Goal: Task Accomplishment & Management: Use online tool/utility

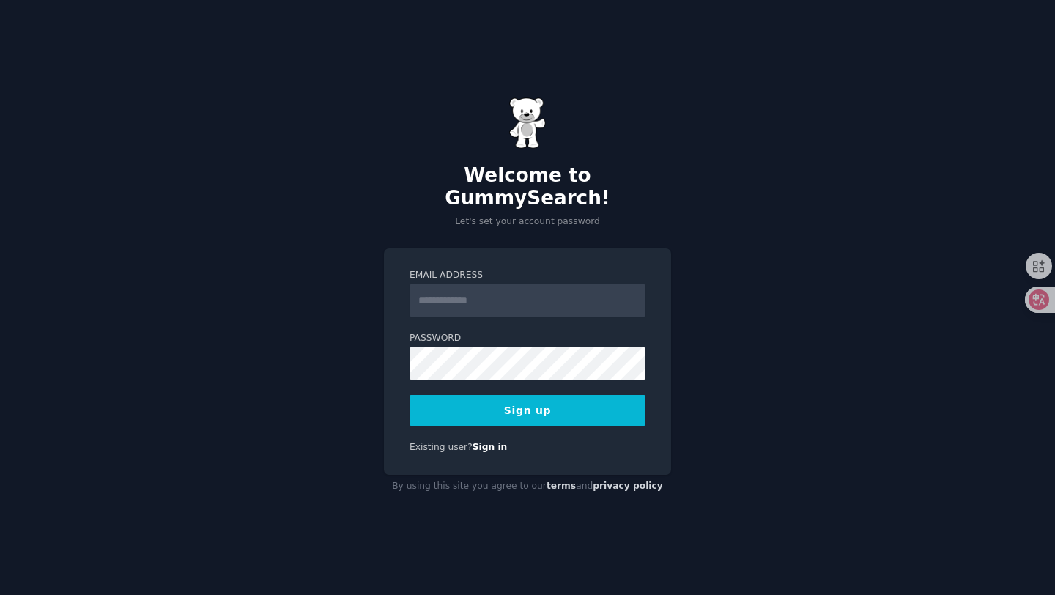
click at [484, 291] on input "Email Address" at bounding box center [528, 300] width 236 height 32
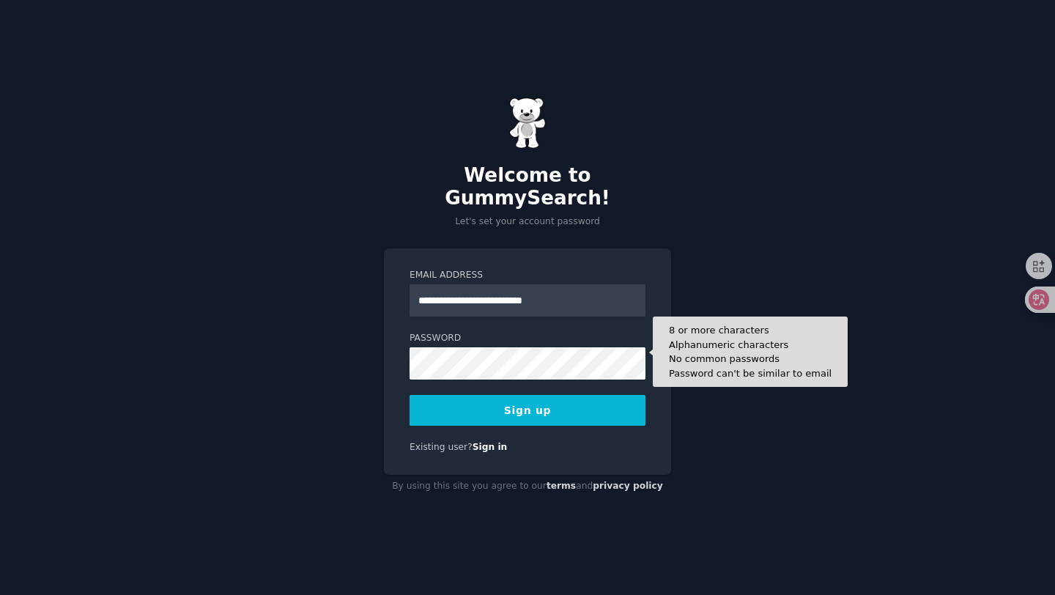
type input "**********"
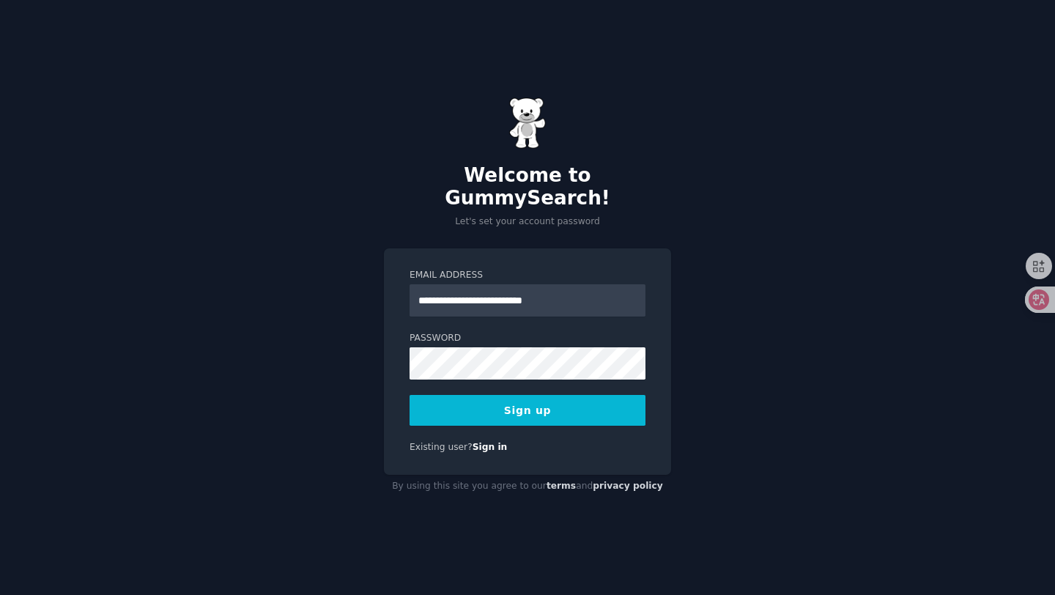
click at [457, 407] on button "Sign up" at bounding box center [528, 410] width 236 height 31
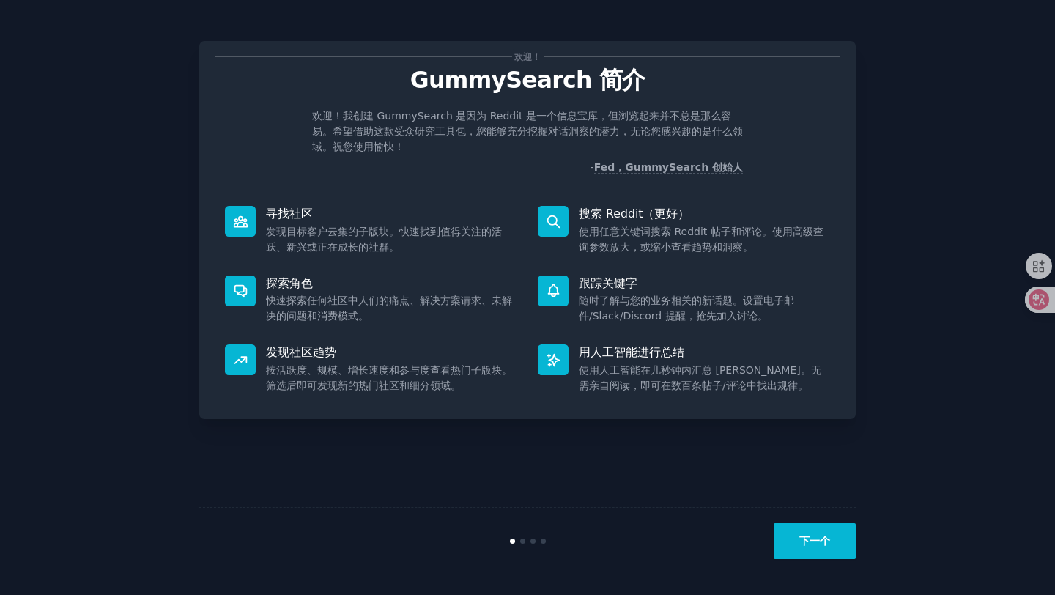
click at [947, 106] on div "欢迎！ GummySearch 简介 欢迎！我创建 GummySearch 是因为 Reddit 是一个信息宝库，但浏览起来并不总是那么容易。希望借助这款受众…" at bounding box center [528, 298] width 1014 height 554
click at [808, 535] on font "下一个" at bounding box center [815, 541] width 31 height 12
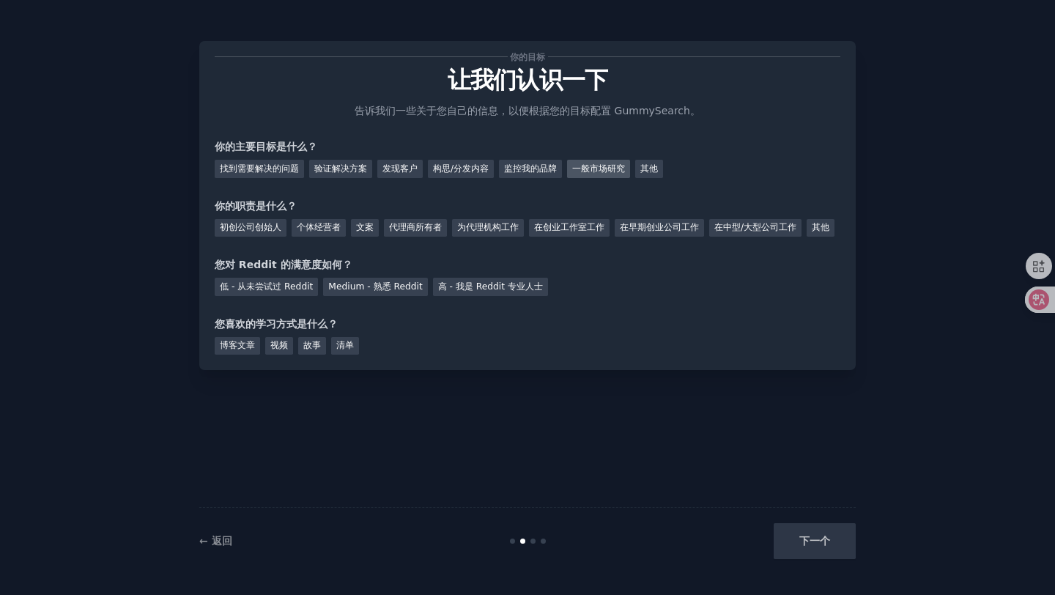
click at [608, 168] on font "一般市场研究" at bounding box center [598, 168] width 53 height 10
click at [812, 232] on font "其他" at bounding box center [821, 227] width 18 height 10
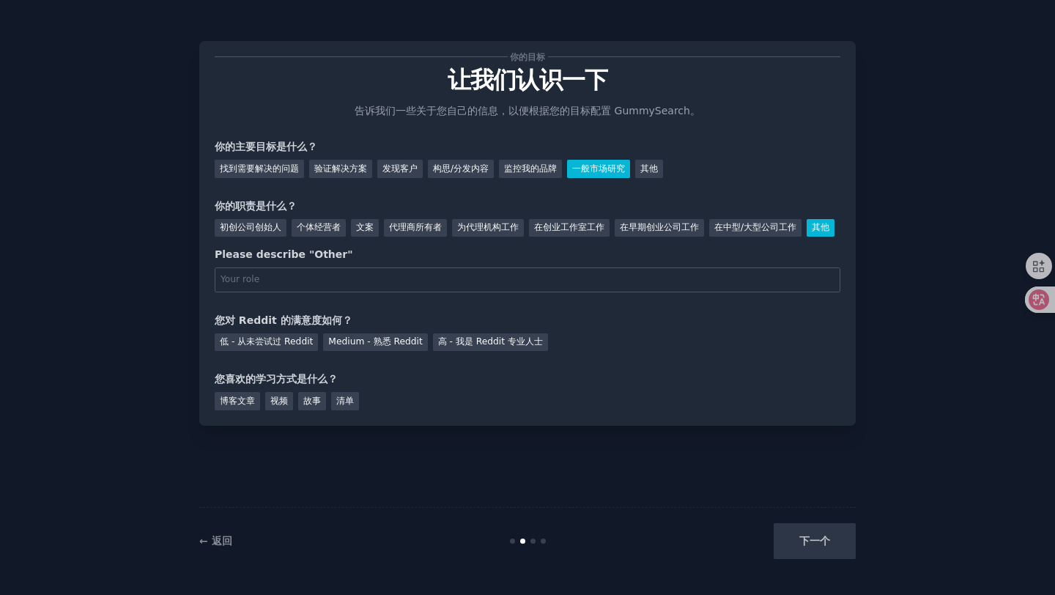
click at [210, 256] on div "你的目标 让我们认识一下 告诉我们一些关于您自己的信息，以便根据您的目标配置 GummySearch。 你的主要目标是什么？ 找到需要解决的问题 验证解决方案…" at bounding box center [527, 233] width 657 height 385
click at [756, 234] on div "在中型/大型公司工作" at bounding box center [755, 228] width 92 height 18
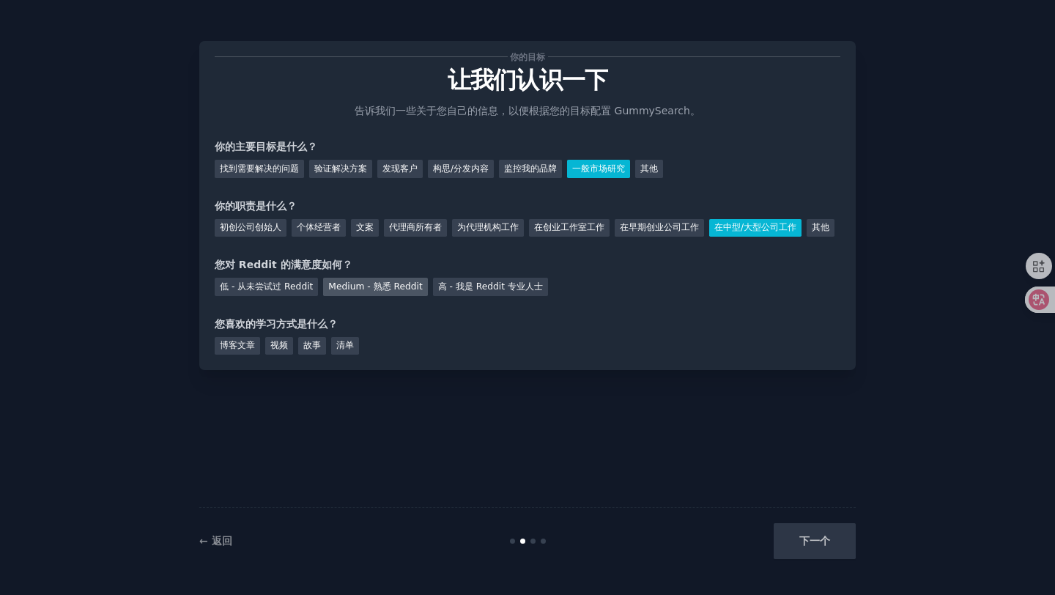
click at [388, 292] on font "Medium - 熟悉 Reddit" at bounding box center [375, 286] width 94 height 10
click at [351, 350] on font "清单" at bounding box center [345, 345] width 18 height 10
click at [243, 370] on div "你的目标 让我们认识一下 告诉我们一些关于您自己的信息，以便根据您的目标配置 GummySearch。 你的主要目标是什么？ 找到需要解决的问题 验证解决方案…" at bounding box center [527, 205] width 657 height 329
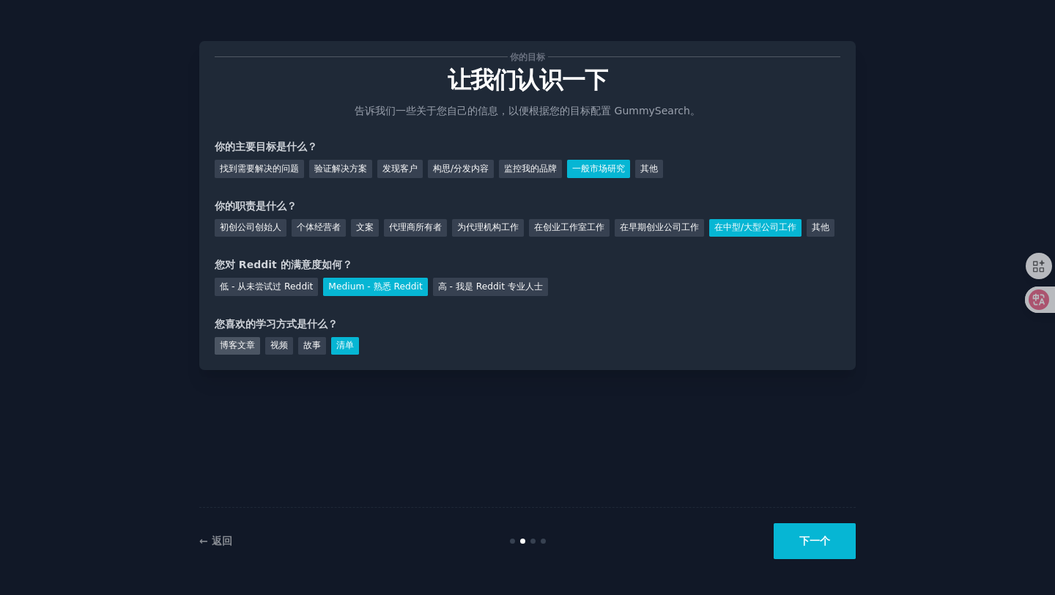
click at [242, 355] on div "博客文章" at bounding box center [237, 346] width 45 height 18
click at [353, 350] on font "清单" at bounding box center [345, 345] width 18 height 10
click at [804, 537] on font "下一个" at bounding box center [815, 541] width 31 height 12
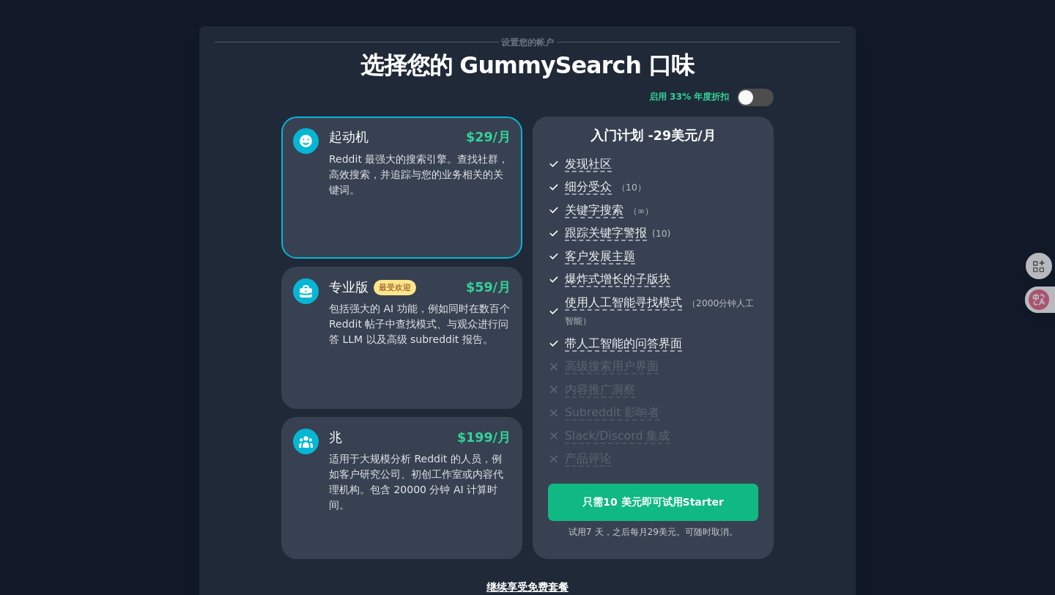
scroll to position [15, 0]
click at [517, 587] on font "继续享受免费套餐" at bounding box center [528, 586] width 82 height 12
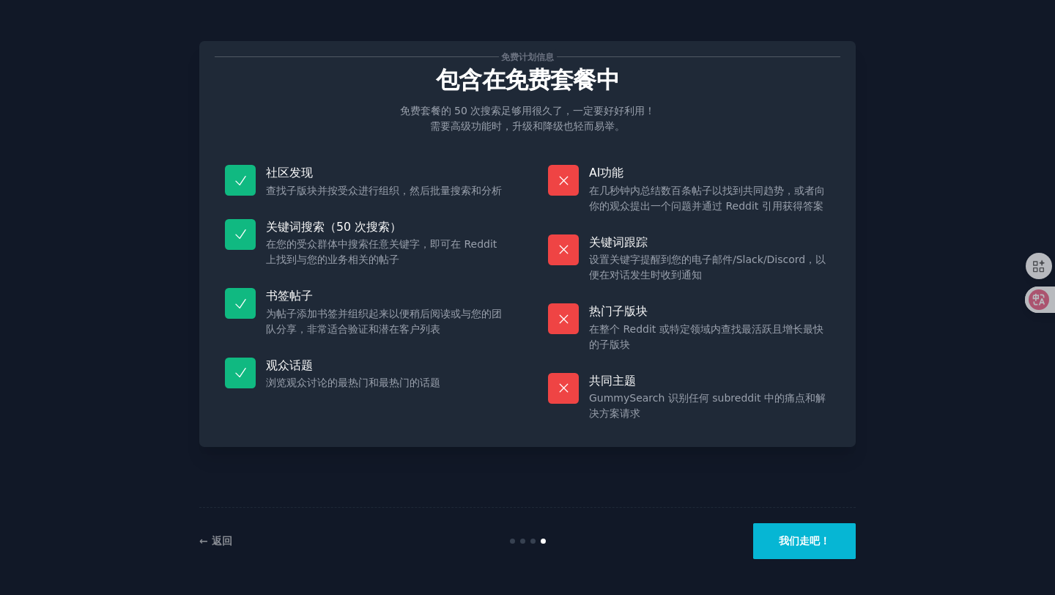
click at [811, 541] on font "我们走吧！" at bounding box center [804, 541] width 51 height 12
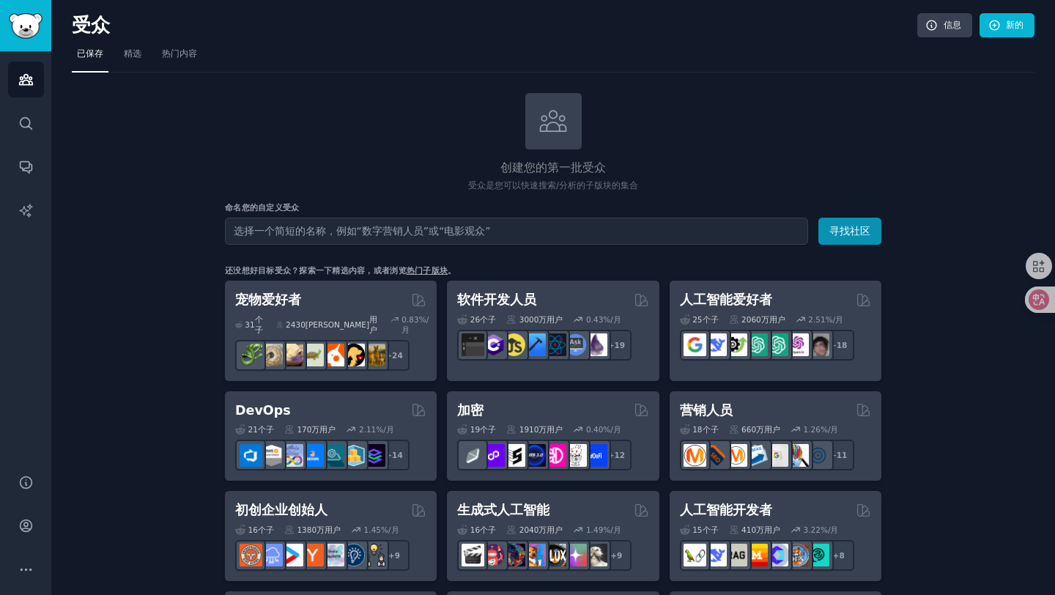
click at [434, 232] on input "text" at bounding box center [516, 231] width 583 height 27
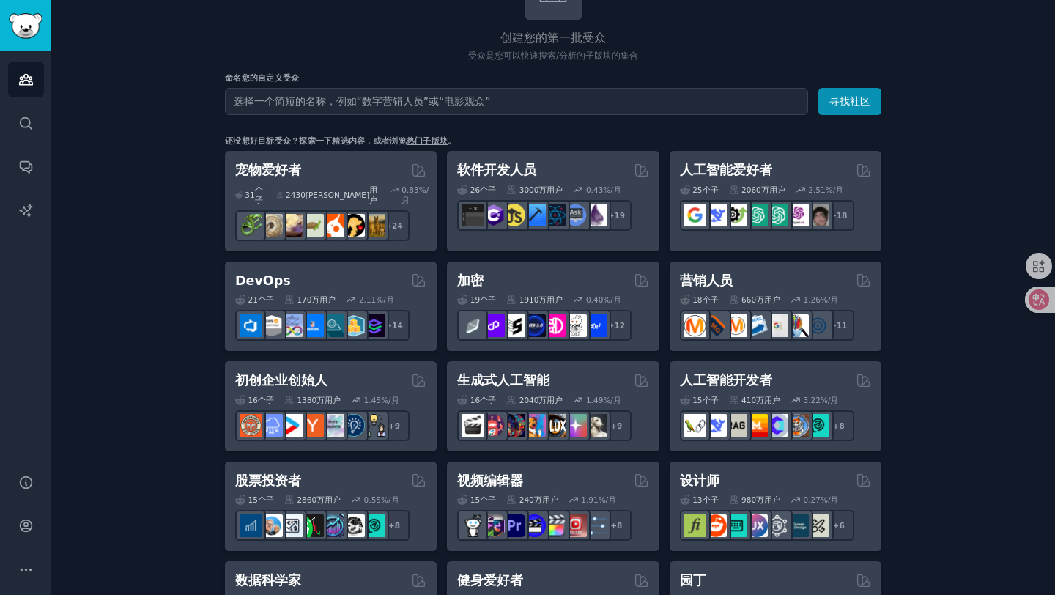
scroll to position [125, 0]
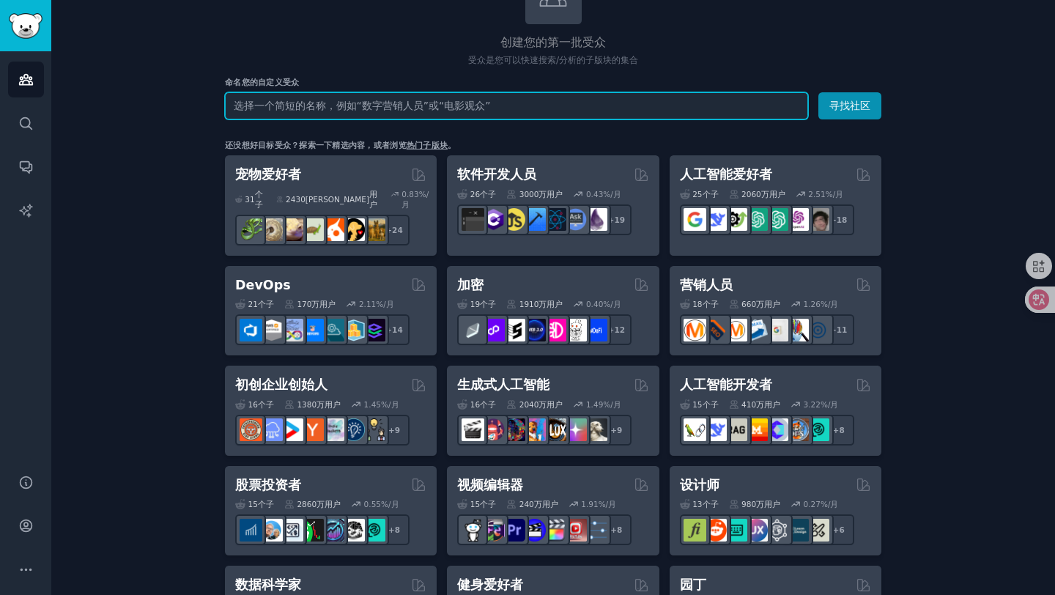
click at [393, 106] on input "text" at bounding box center [516, 105] width 583 height 27
click at [311, 107] on input "text" at bounding box center [516, 105] width 583 height 27
type input "自媒体创作者"
click at [819, 92] on button "寻找社区" at bounding box center [850, 105] width 63 height 27
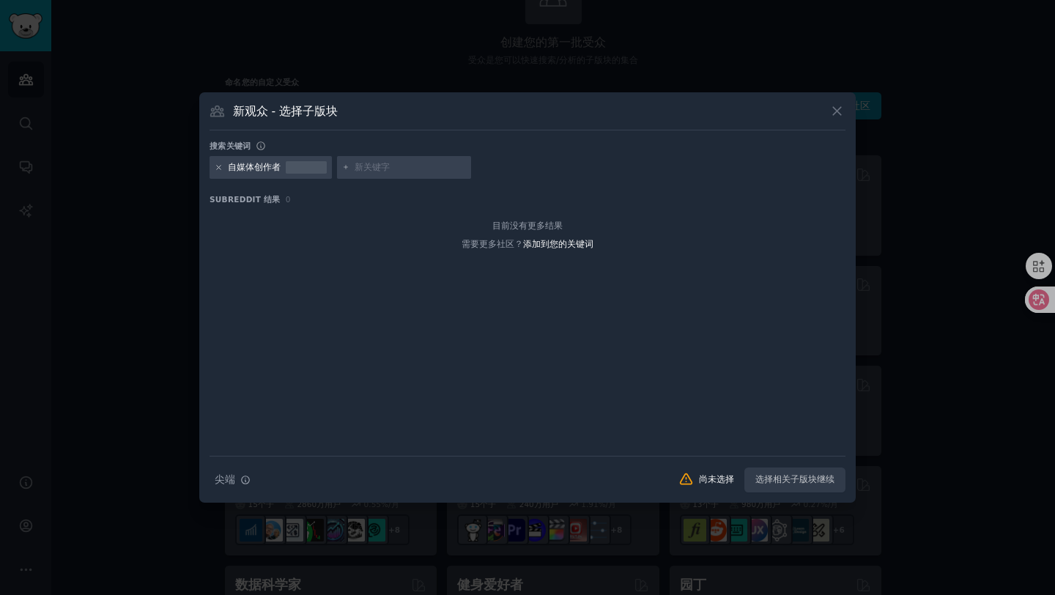
click at [217, 166] on icon at bounding box center [219, 168] width 4 height 4
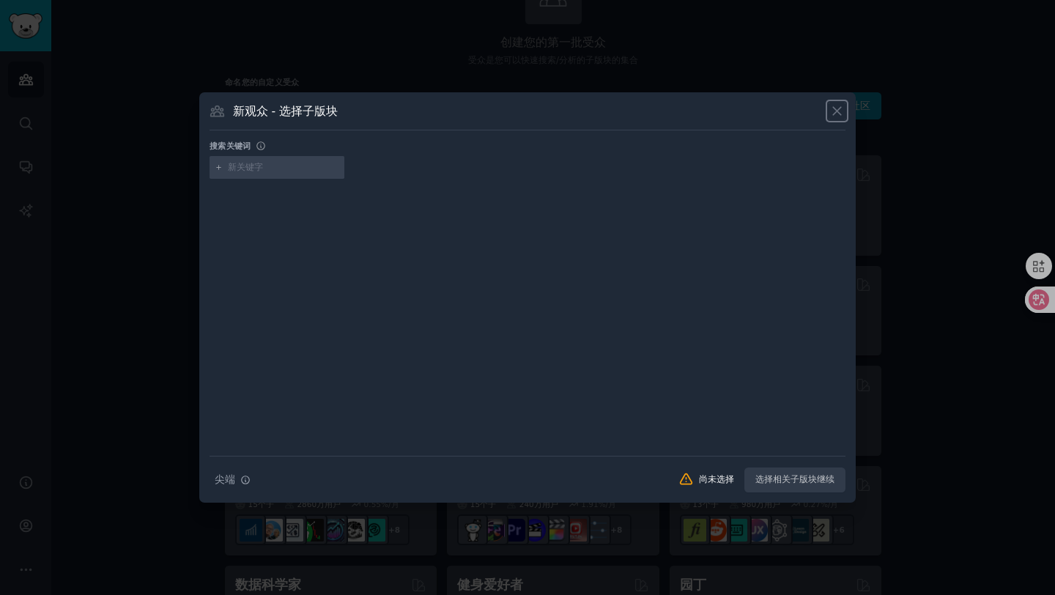
click at [833, 111] on icon at bounding box center [837, 110] width 15 height 15
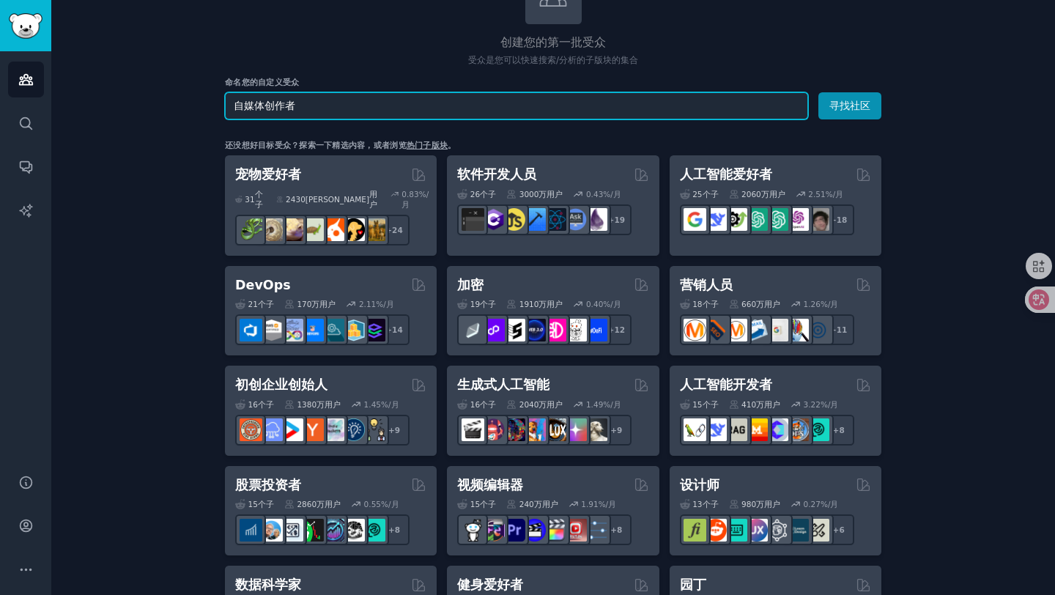
click at [324, 113] on input "自媒体创作者" at bounding box center [516, 105] width 583 height 27
drag, startPoint x: 335, startPoint y: 106, endPoint x: 202, endPoint y: 111, distance: 133.5
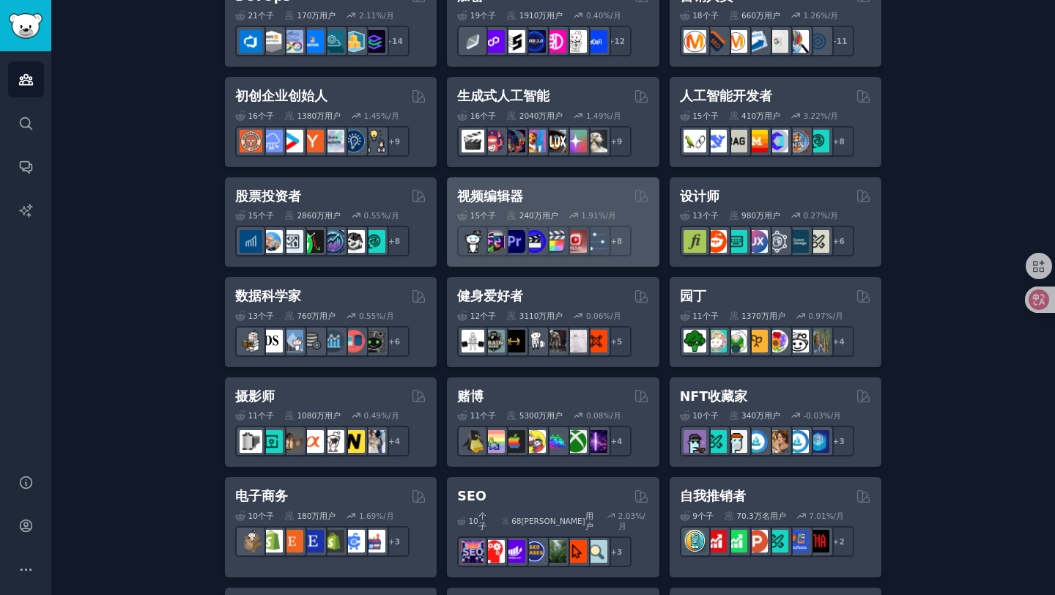
scroll to position [418, 0]
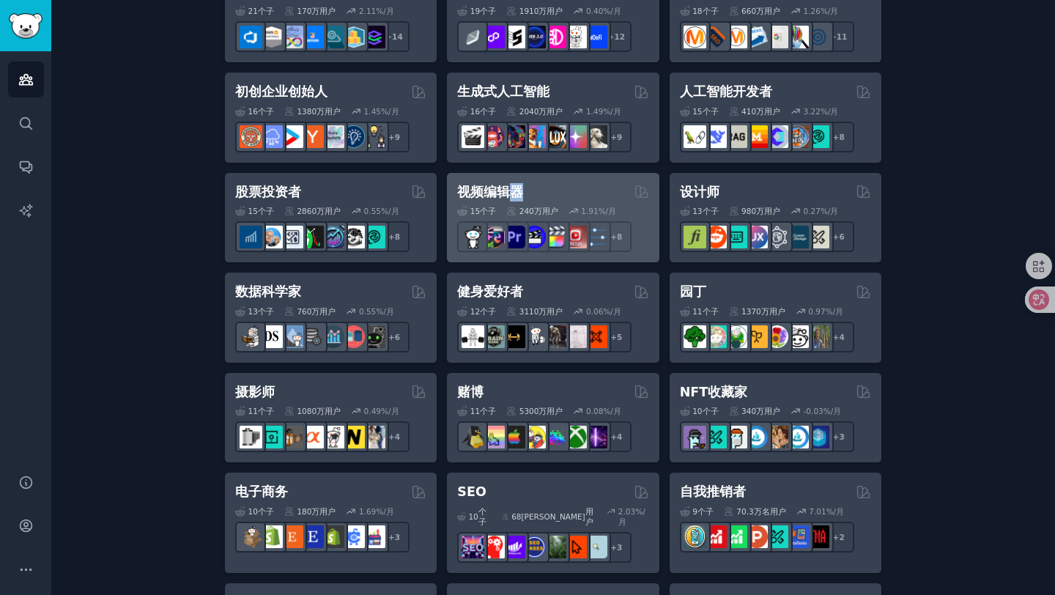
click at [508, 183] on h2 "视频编辑器" at bounding box center [490, 192] width 66 height 18
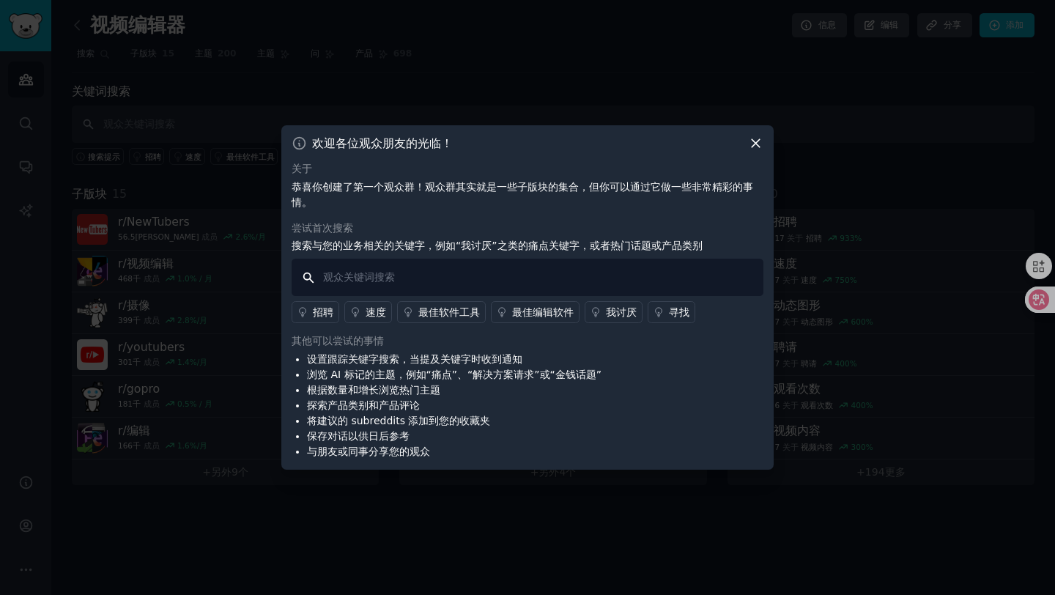
click at [395, 268] on input "text" at bounding box center [528, 277] width 472 height 37
click at [339, 281] on input "text" at bounding box center [528, 277] width 472 height 37
type input "a"
type input "ai video maker"
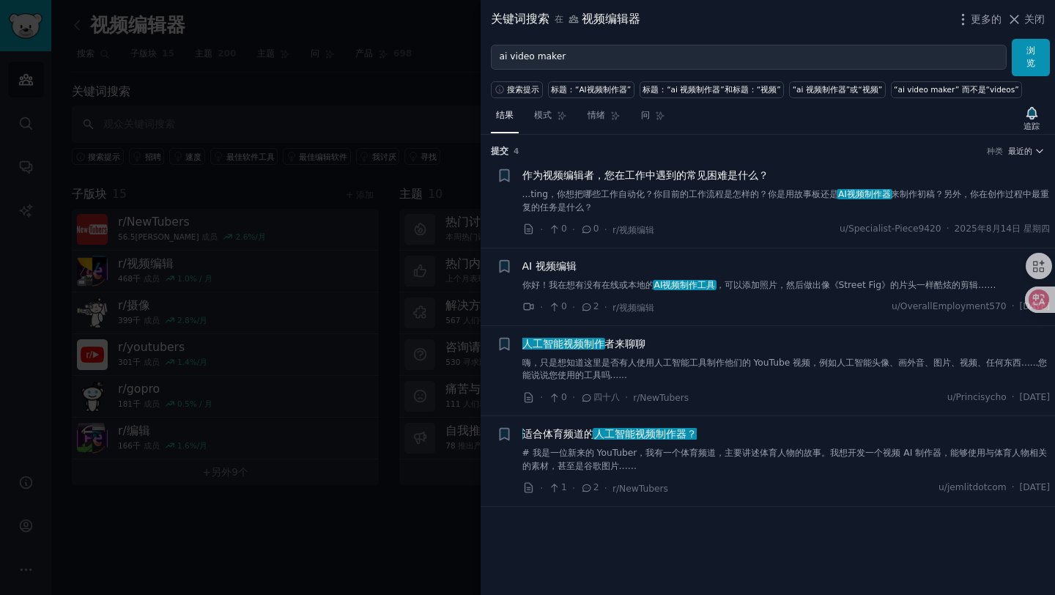
click at [631, 346] on font "者来聊聊" at bounding box center [625, 344] width 41 height 12
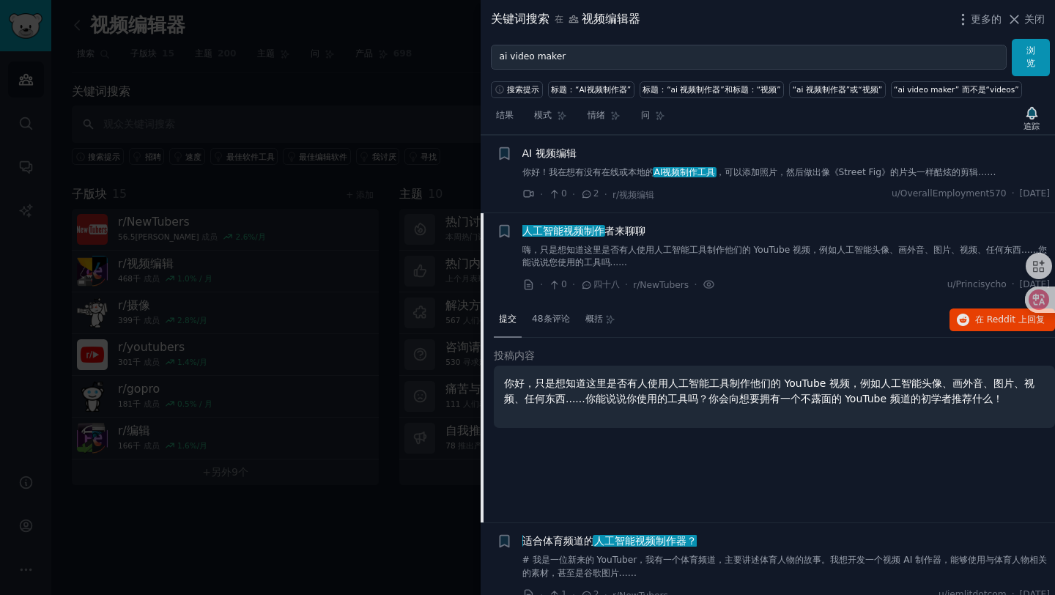
scroll to position [131, 0]
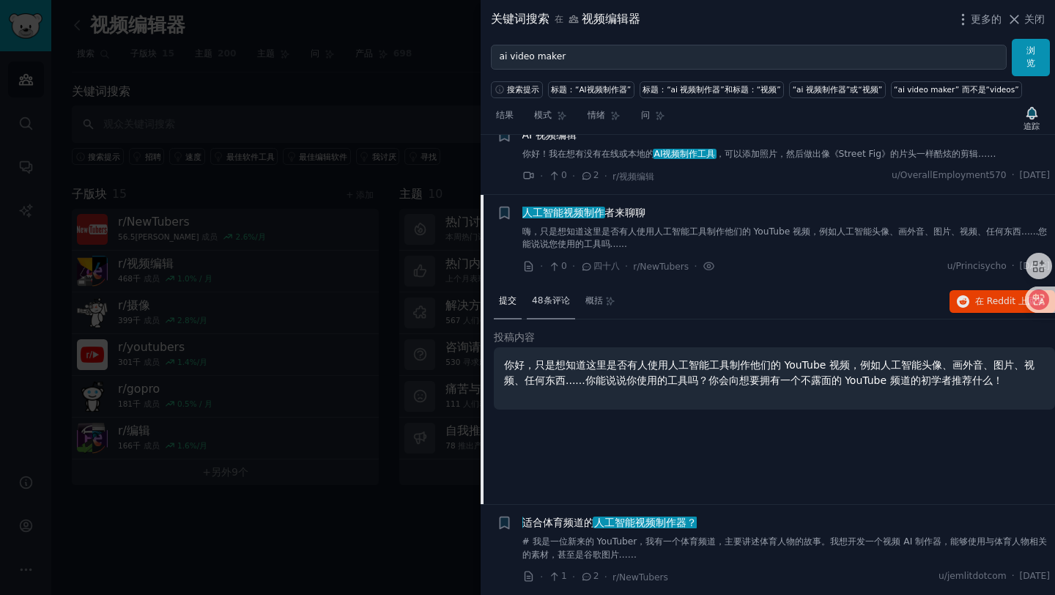
click at [545, 300] on font "48条评论" at bounding box center [551, 300] width 38 height 10
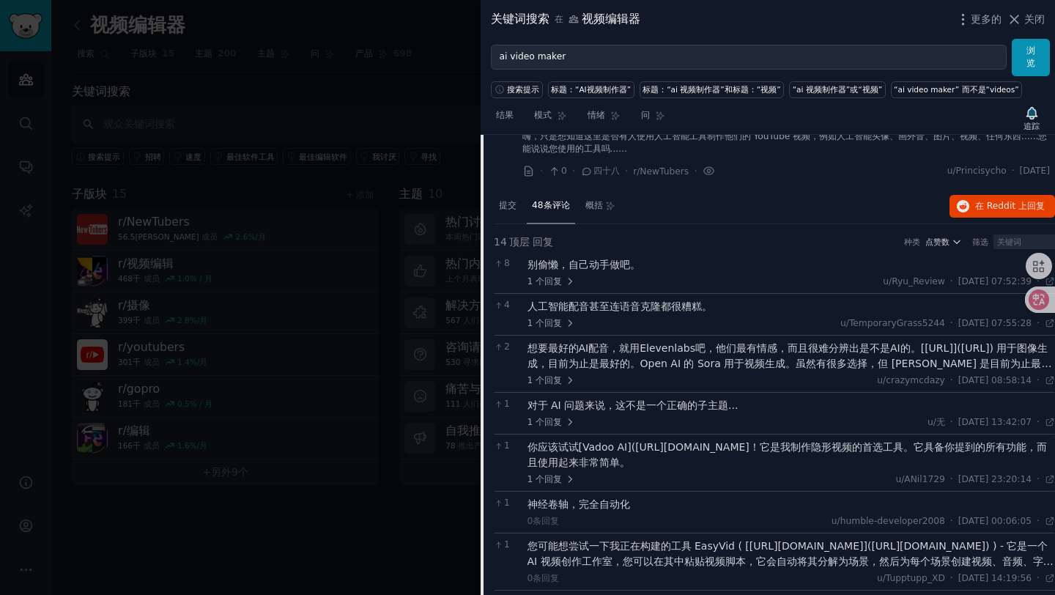
scroll to position [0, 0]
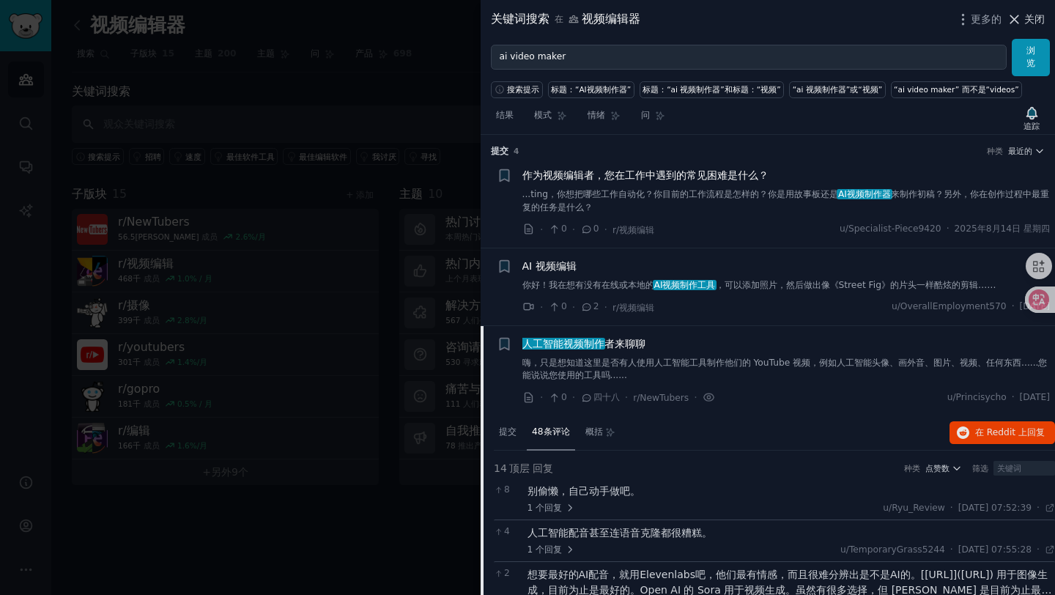
click at [1027, 21] on font "关闭" at bounding box center [1035, 19] width 21 height 12
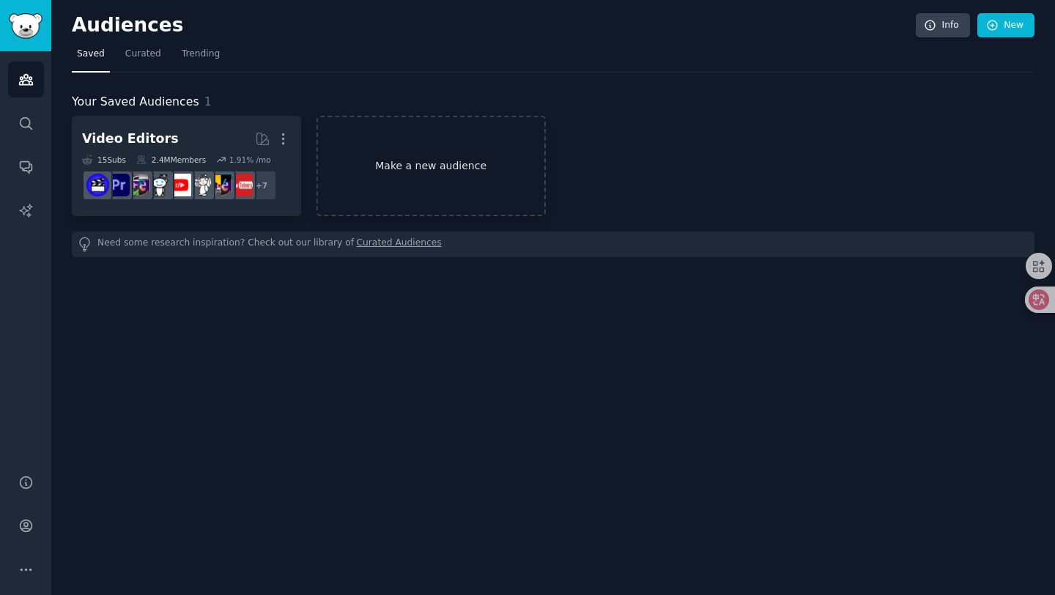
click at [421, 169] on link "Make a new audience" at bounding box center [431, 166] width 229 height 100
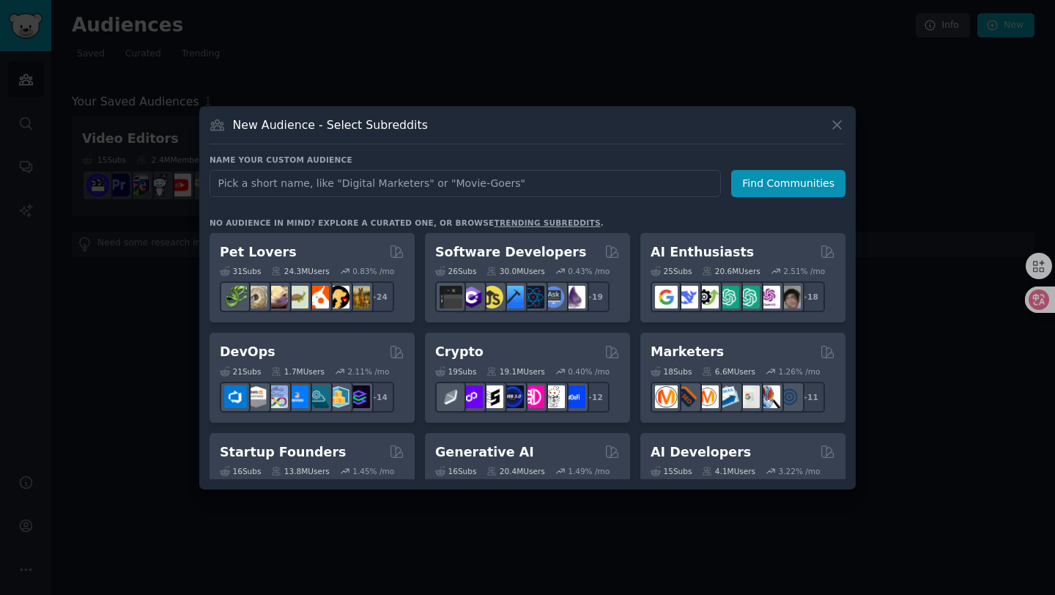
click at [448, 190] on input "text" at bounding box center [466, 183] width 512 height 27
type input "Creator Economy"
click at [783, 187] on button "Find Communities" at bounding box center [788, 183] width 114 height 27
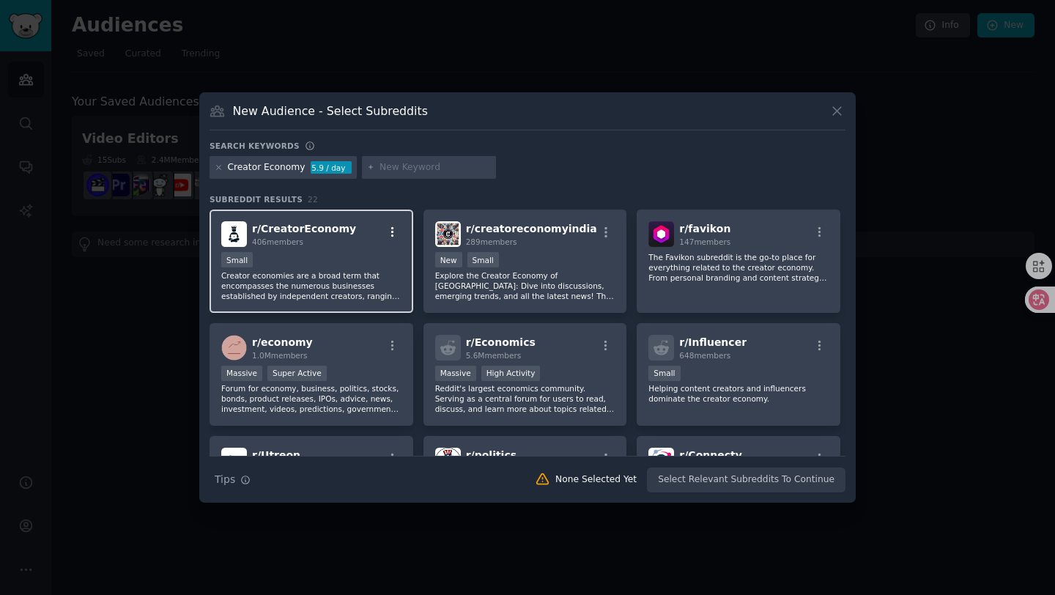
click at [388, 231] on icon "button" at bounding box center [392, 232] width 13 height 13
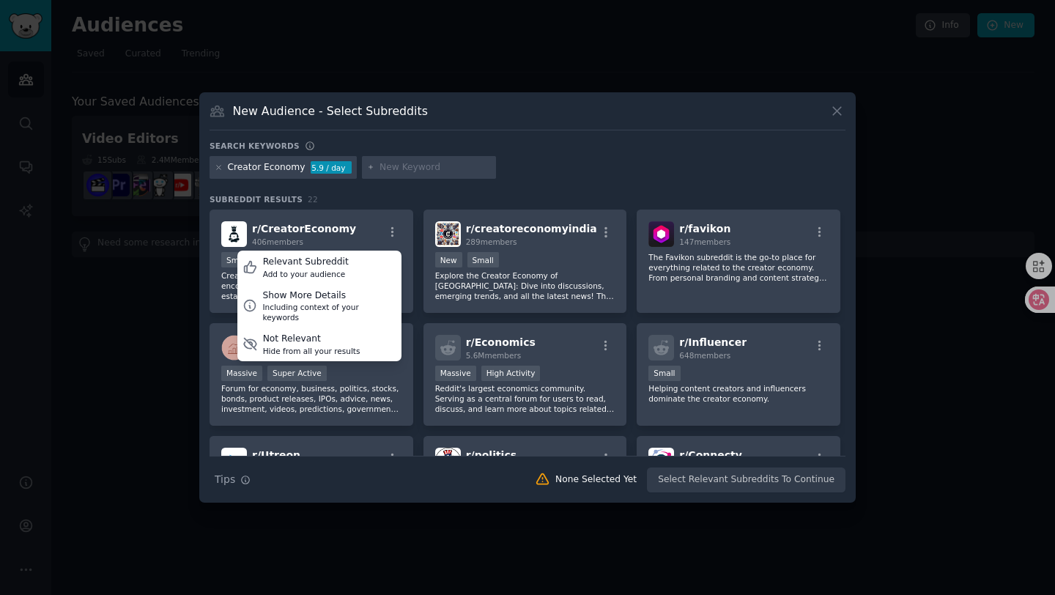
click at [597, 174] on div "Creator Economy 5.9 / day" at bounding box center [528, 170] width 636 height 29
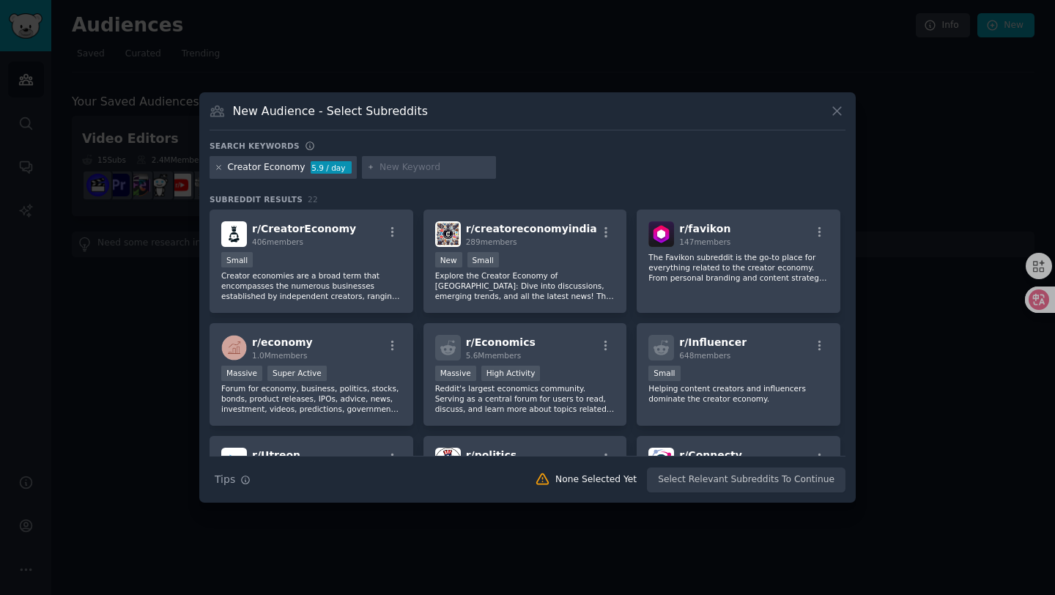
click at [219, 167] on icon at bounding box center [219, 167] width 8 height 8
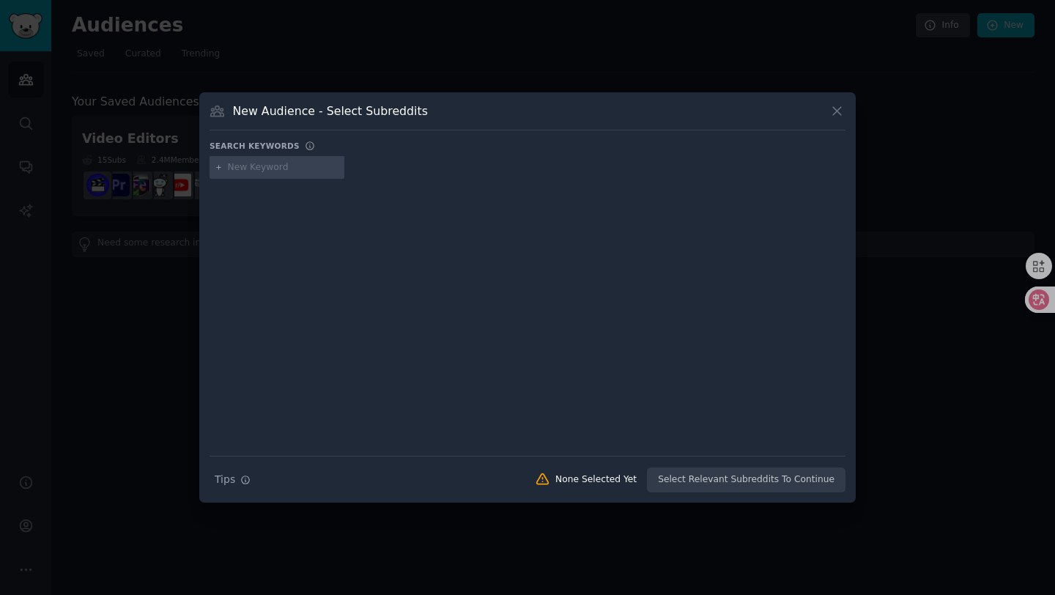
click at [279, 172] on input "text" at bounding box center [283, 167] width 111 height 13
type input "ai video"
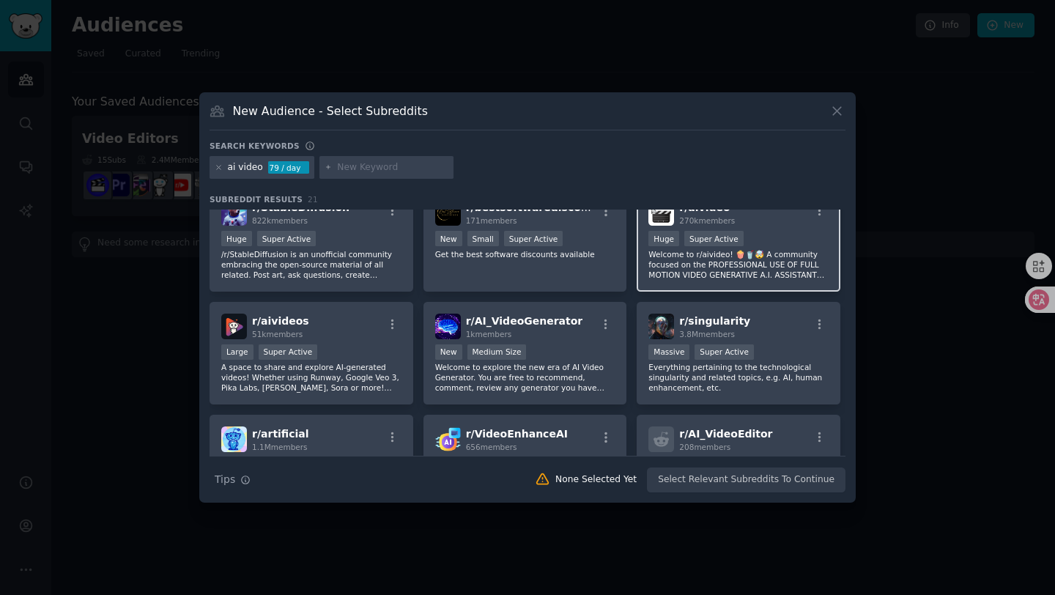
scroll to position [23, 0]
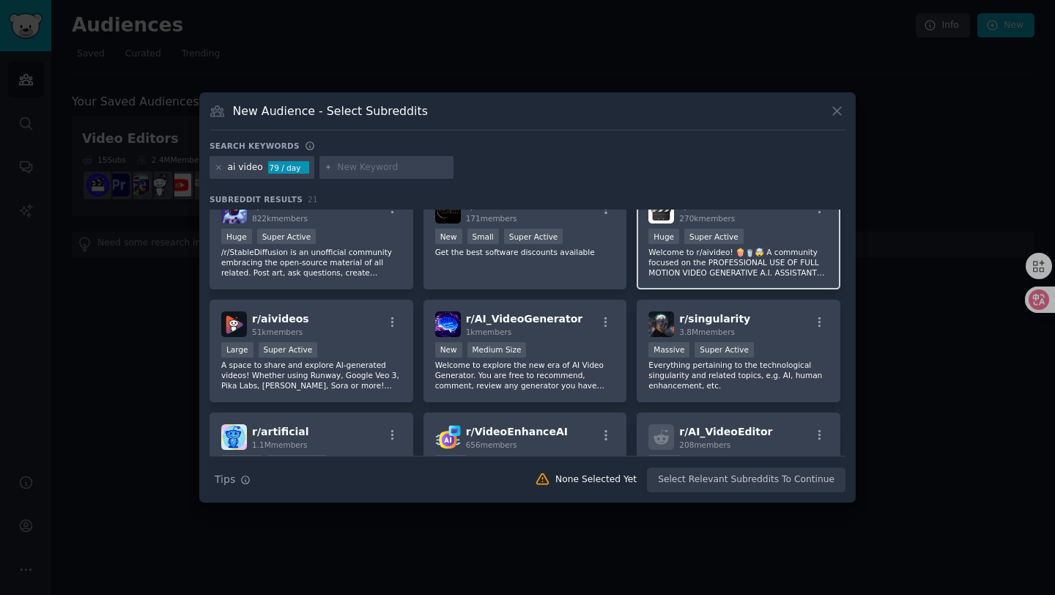
click at [759, 231] on div ">= 95th percentile for submissions / day Huge Super Active" at bounding box center [739, 238] width 180 height 18
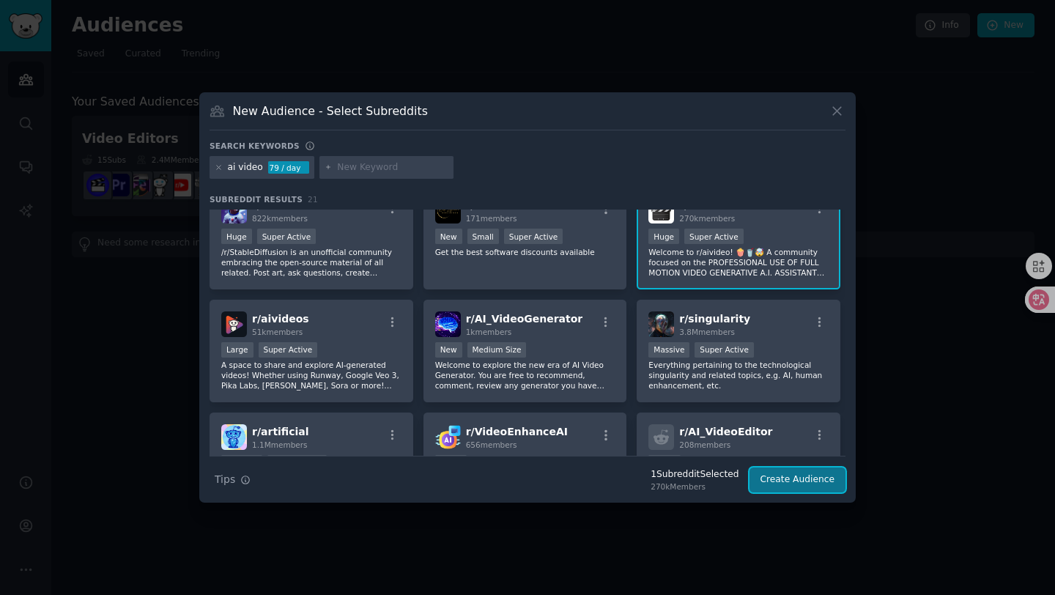
click at [800, 475] on button "Create Audience" at bounding box center [798, 480] width 97 height 25
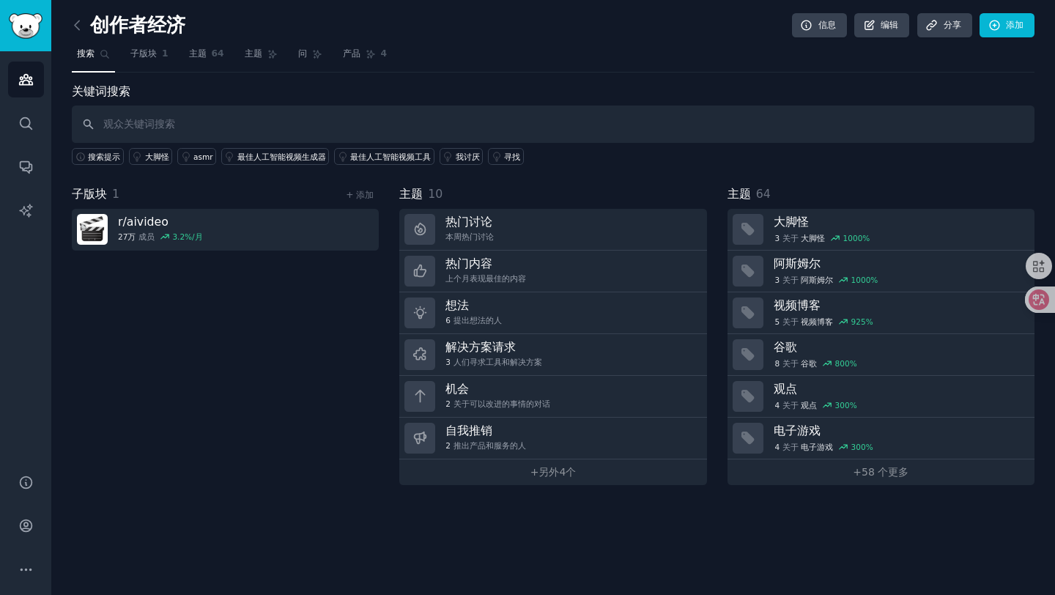
click at [541, 50] on nav "搜索 子版块 1 主题 64 主题 问 产品 4" at bounding box center [553, 58] width 963 height 30
click at [543, 471] on font "另外" at bounding box center [549, 472] width 21 height 12
